Goal: Transaction & Acquisition: Purchase product/service

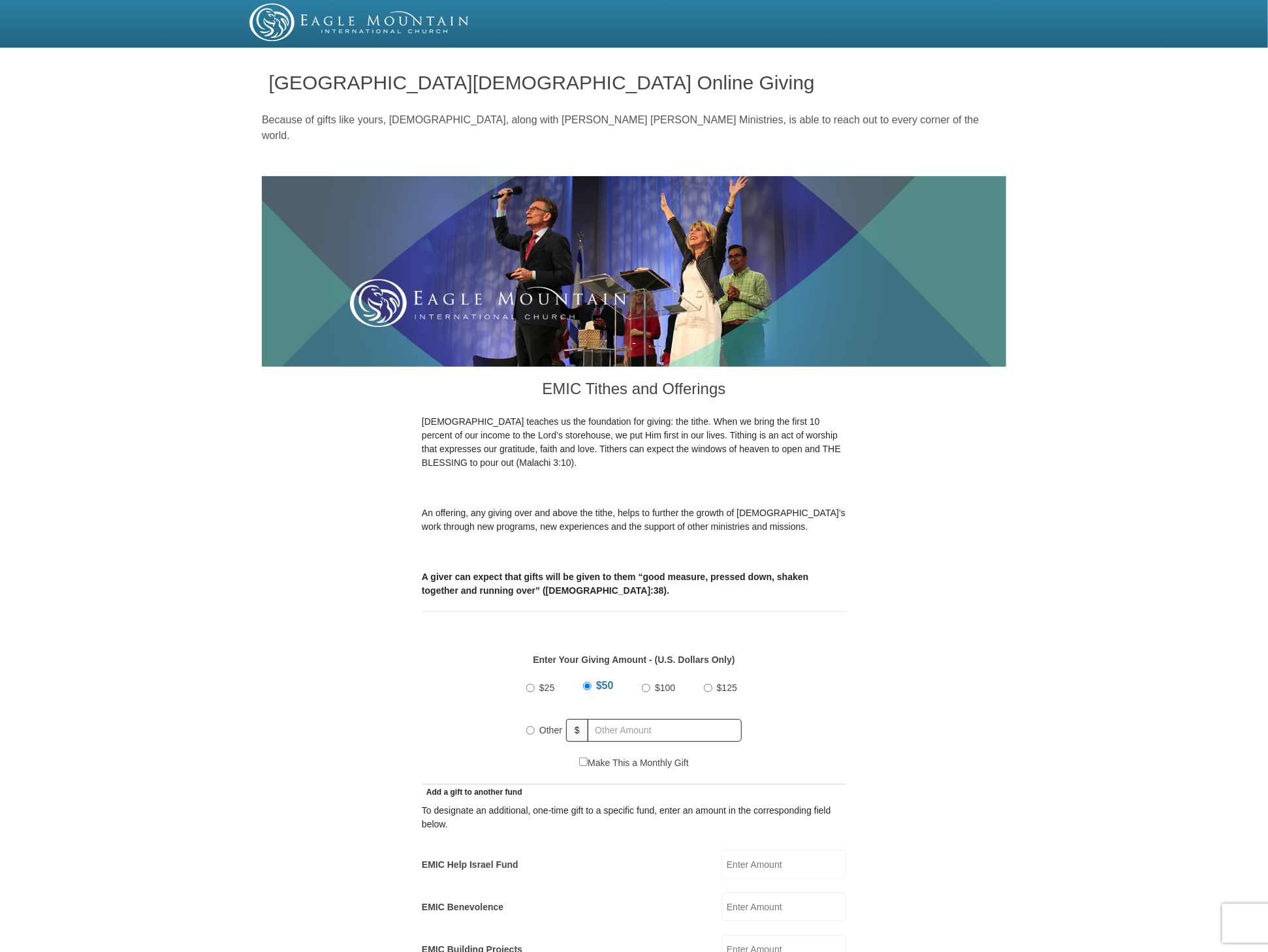
click at [529, 727] on input "Other" at bounding box center [530, 730] width 9 height 9
radio input "true"
type input "20.00"
click at [757, 850] on input "EMIC Help Israel Fund" at bounding box center [783, 864] width 125 height 29
type input "20.00"
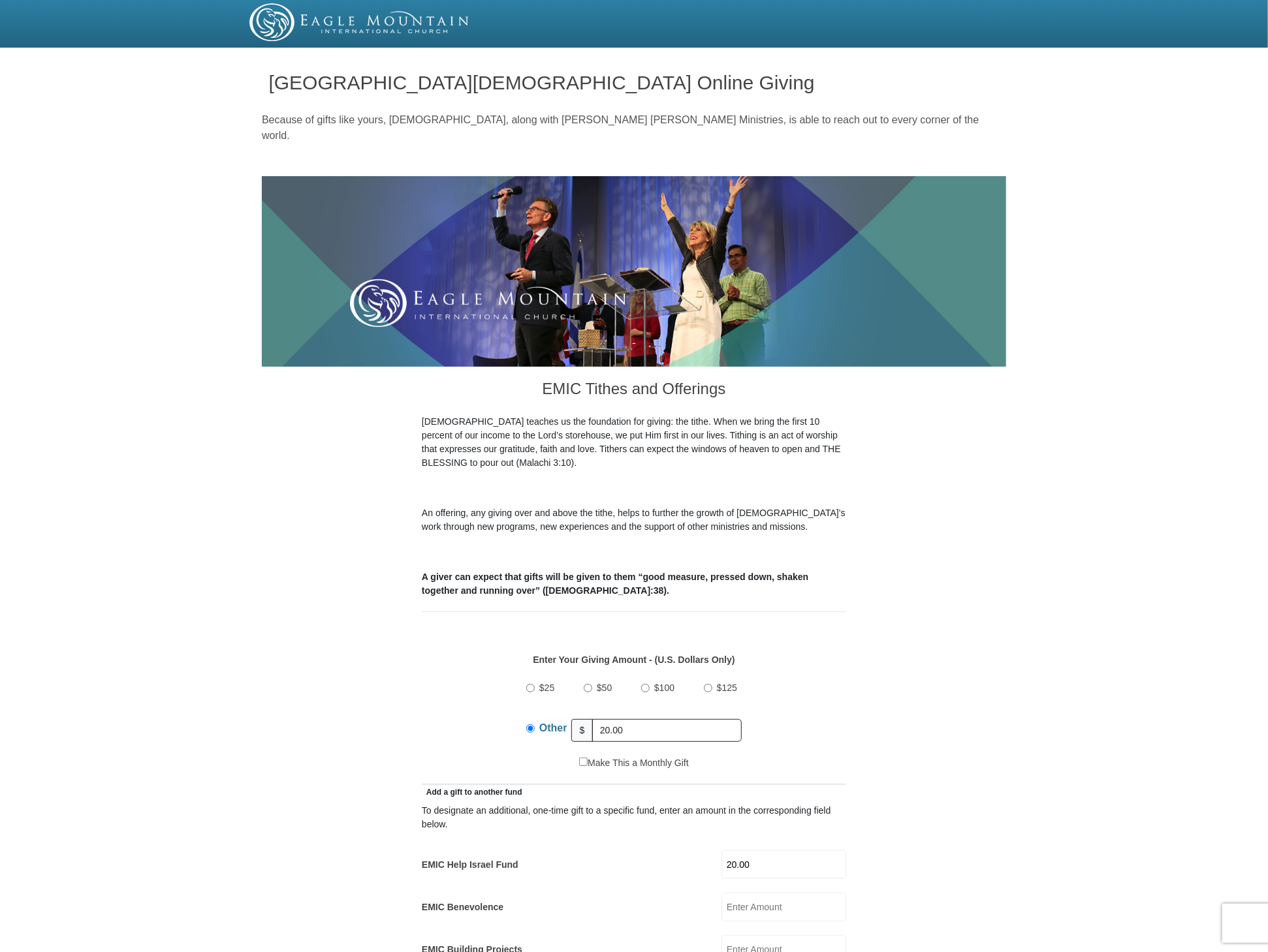
drag, startPoint x: 1268, startPoint y: 356, endPoint x: 1277, endPoint y: 453, distance: 97.4
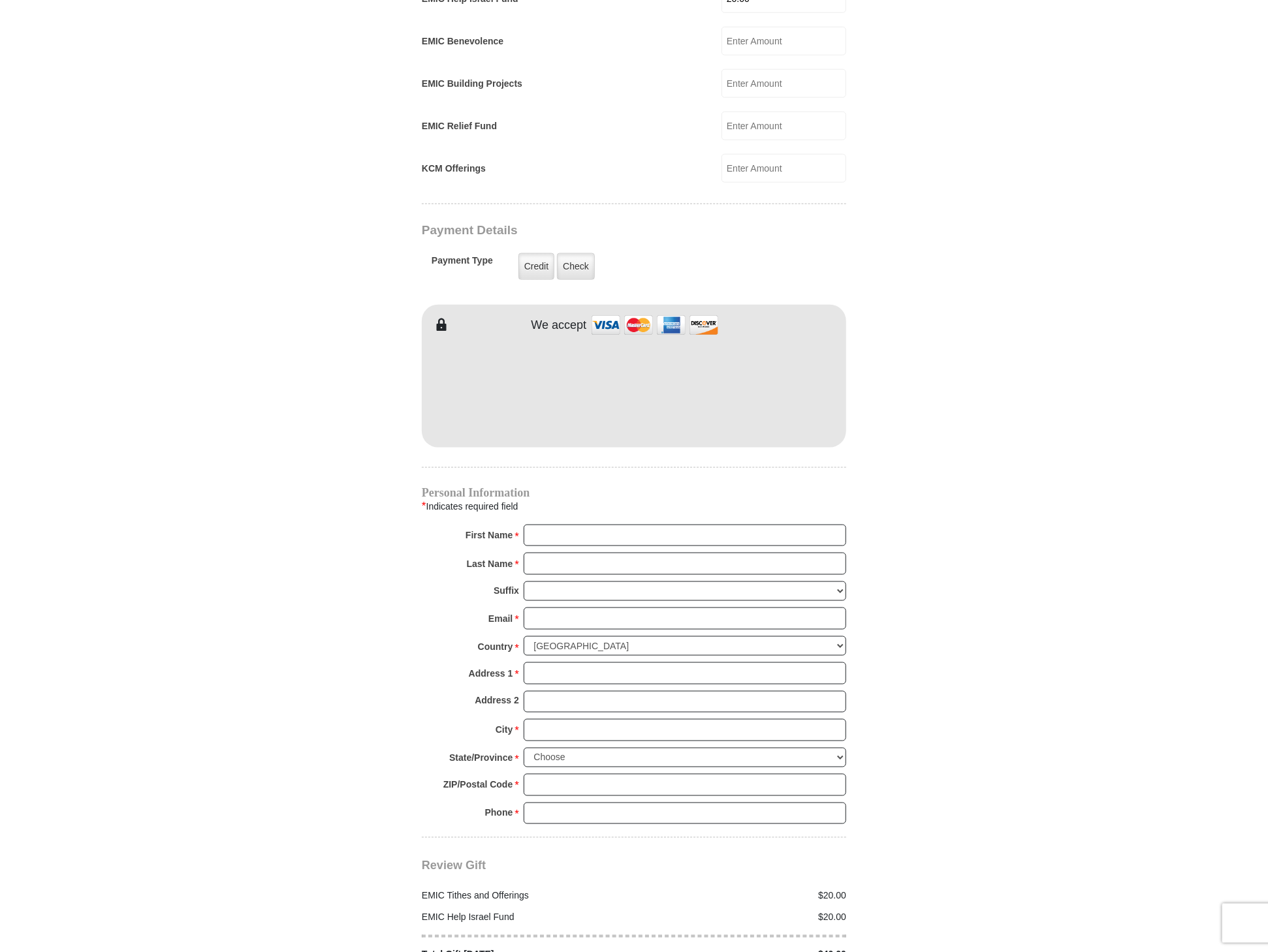
scroll to position [870, 0]
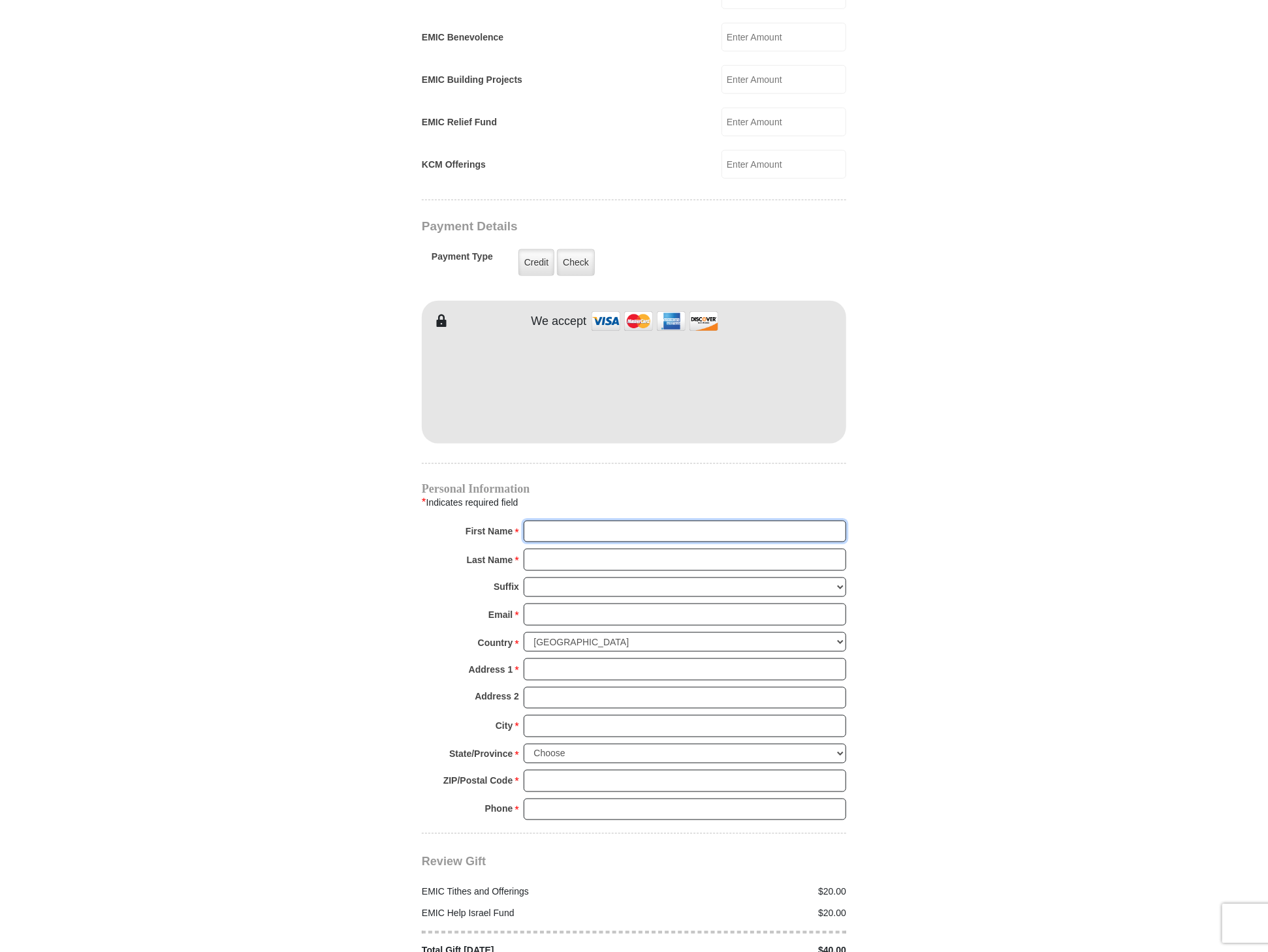
click at [628, 521] on input "First Name *" at bounding box center [685, 532] width 323 height 22
click at [532, 521] on input "First Name *" at bounding box center [685, 532] width 323 height 22
type input "W"
type input "P. O. Box 144"
type input "Walter"
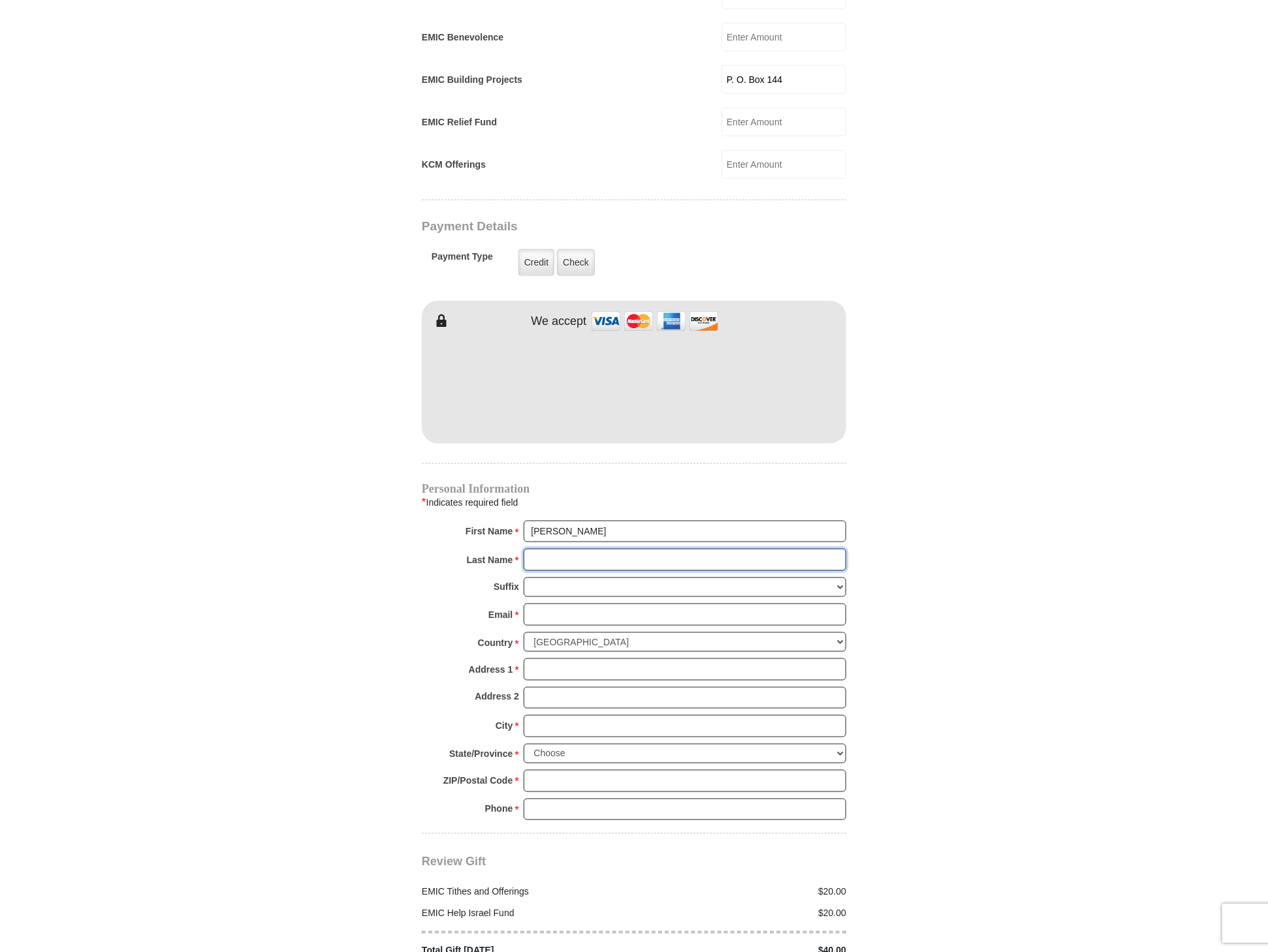
type input "Carr"
type input "wwc1975mpc@sbcglobal.net"
type input "P. O. Box 144"
click at [572, 521] on input "Walter" at bounding box center [685, 532] width 323 height 22
type input "Walter & M. Paticia"
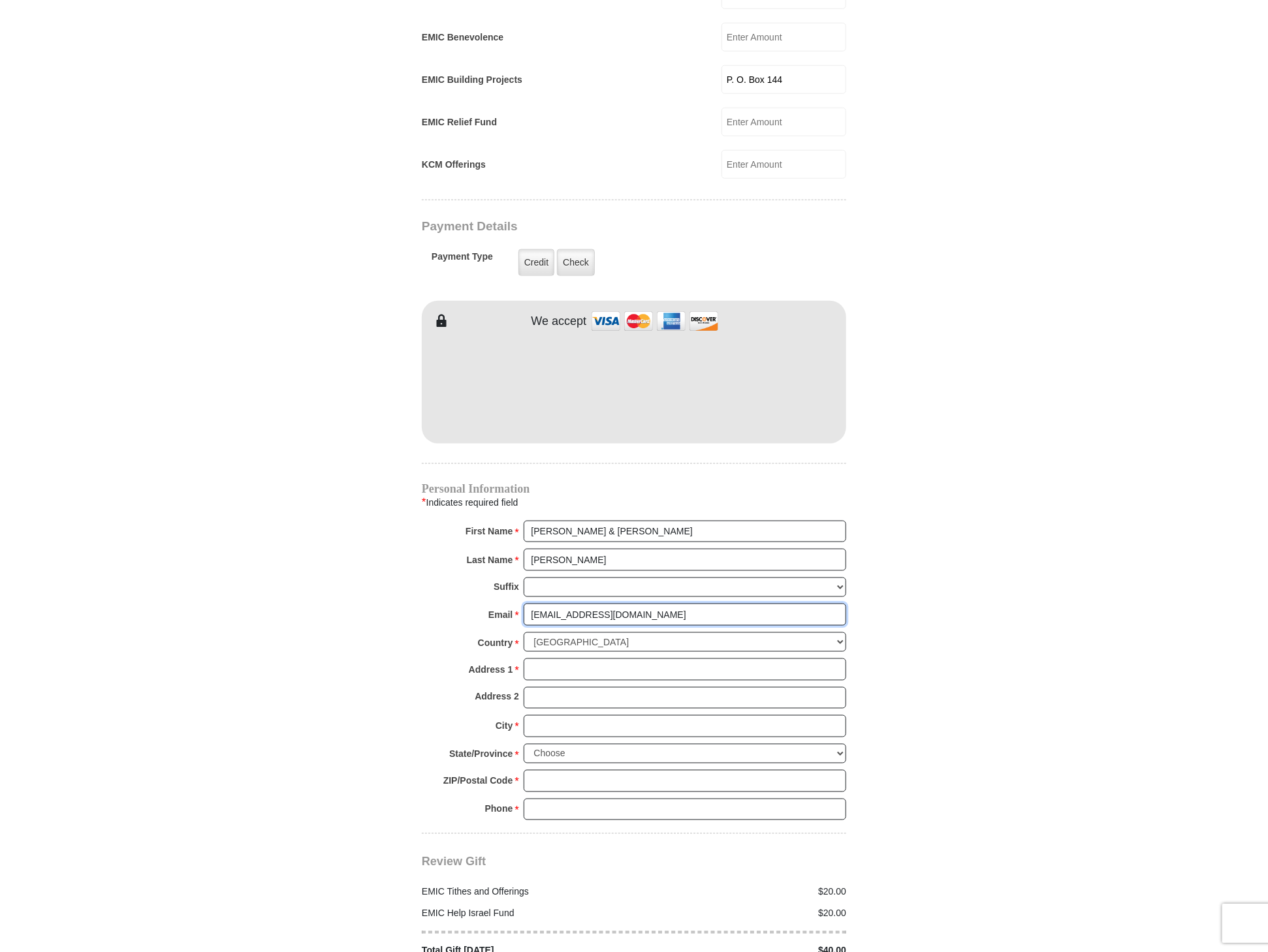
drag, startPoint x: 586, startPoint y: 593, endPoint x: 487, endPoint y: 599, distance: 99.2
click at [524, 604] on input "wwc1975mpc@sbcglobal.net" at bounding box center [685, 615] width 323 height 22
type input "rhema2patricia@sbcglobal.net"
type input "P. O. Box 144"
click at [571, 658] on input "Address 1 *" at bounding box center [685, 669] width 323 height 22
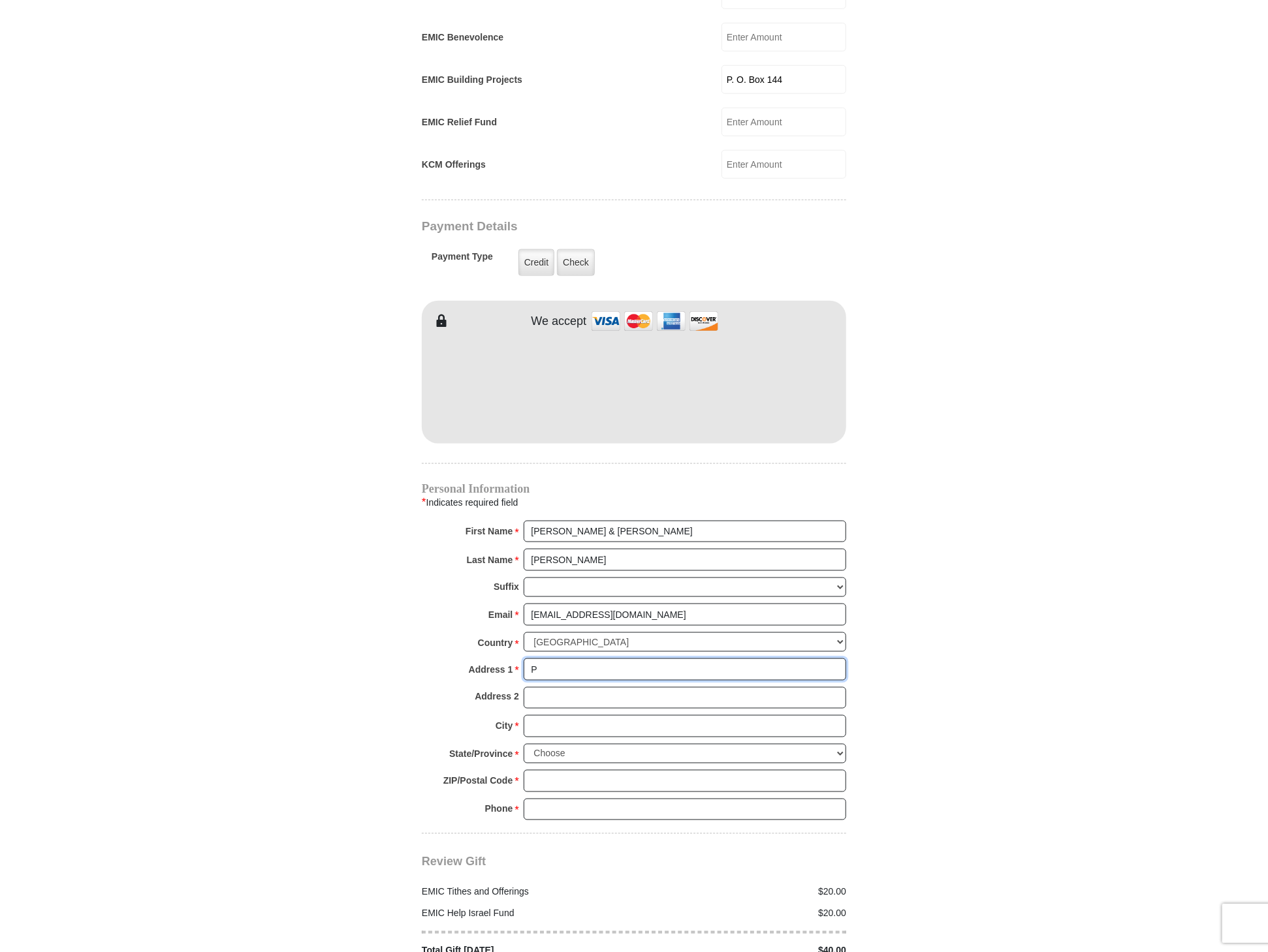
type input "P. O. Box 1443"
type input "Chula Vista"
select select "CA"
type input "91912"
type input "6196919155"
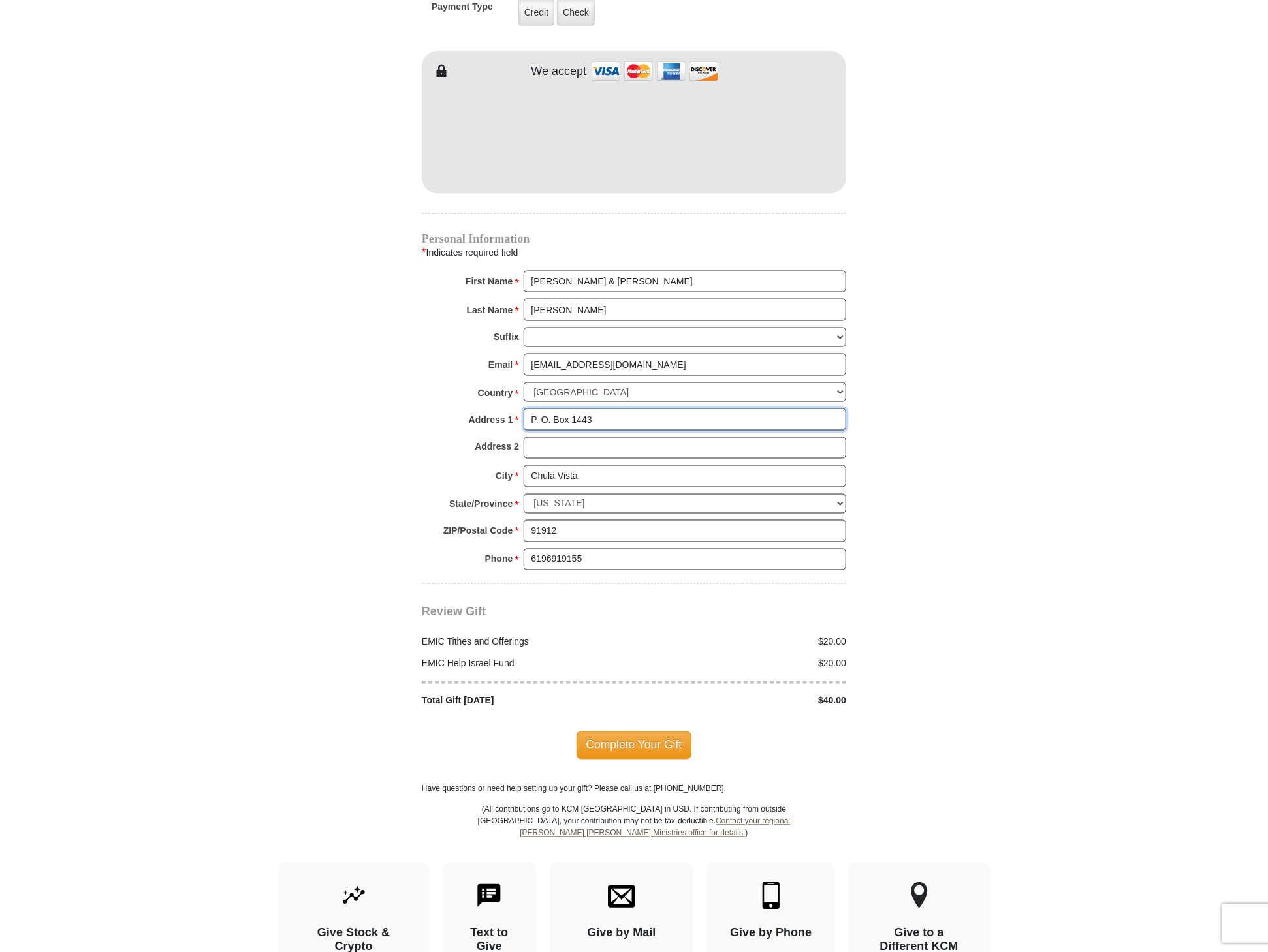
scroll to position [1121, 0]
click at [645, 731] on span "Complete Your Gift" at bounding box center [634, 745] width 116 height 27
